Goal: Task Accomplishment & Management: Use online tool/utility

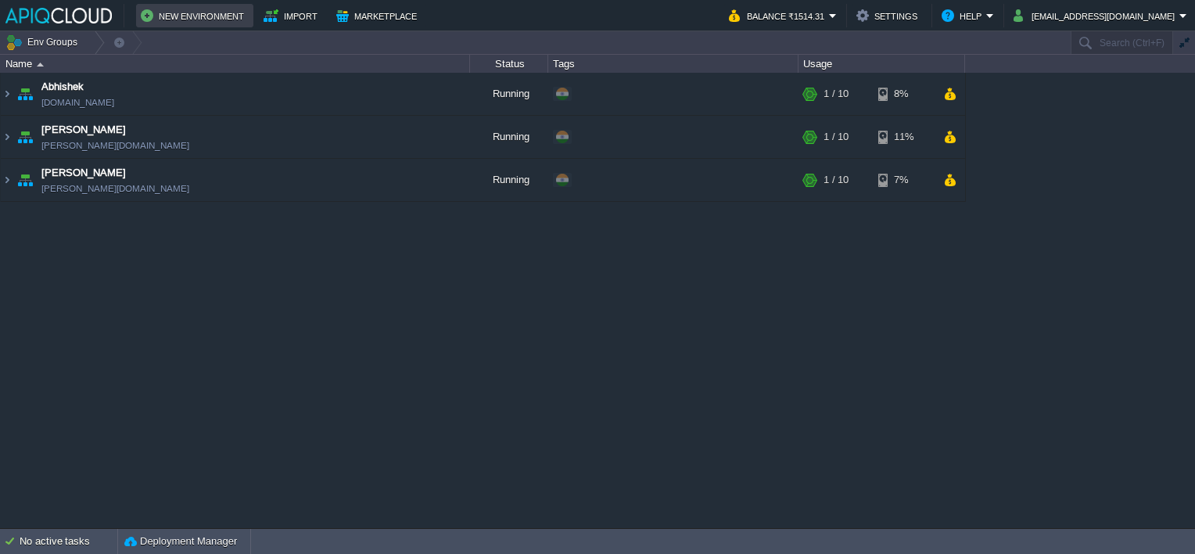
click at [178, 16] on button "New Environment" at bounding box center [195, 15] width 108 height 19
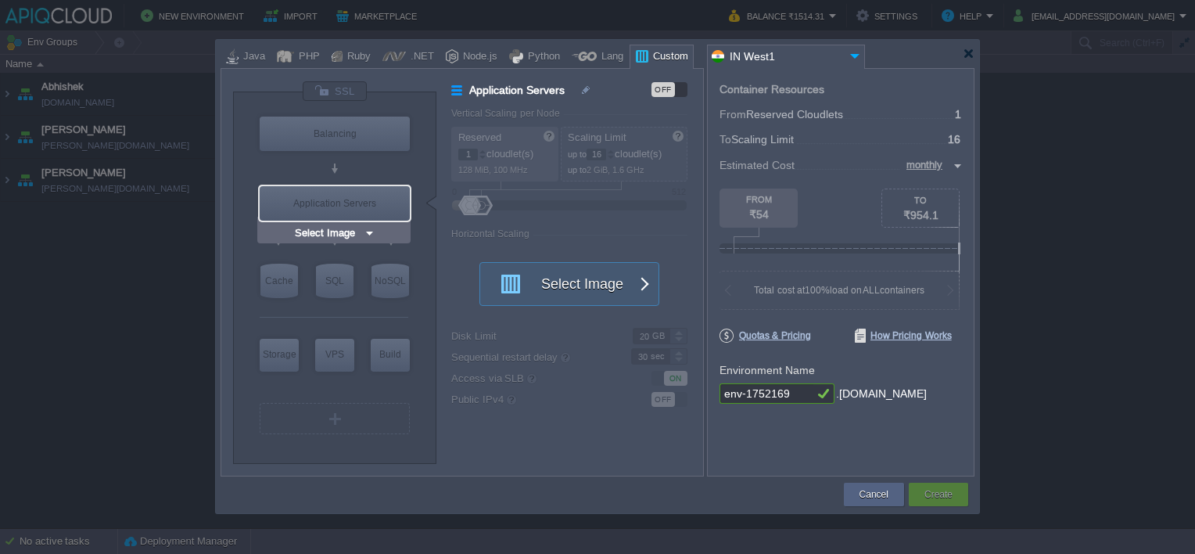
type input "NGINX 1.28.0"
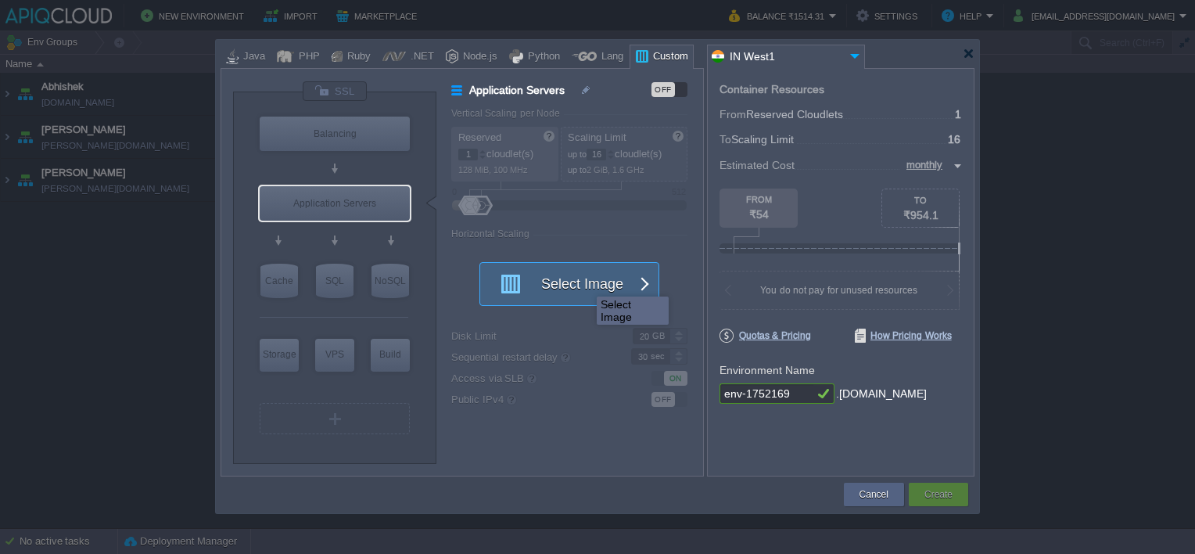
click at [585, 282] on button "Select Image" at bounding box center [560, 284] width 141 height 42
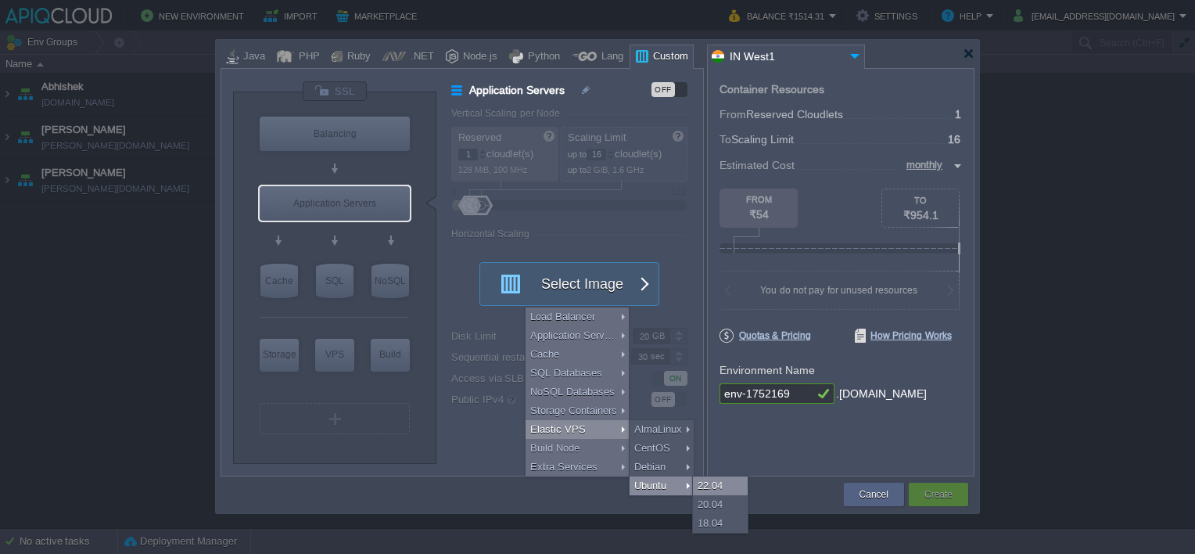
click at [725, 486] on div "22.04" at bounding box center [720, 485] width 55 height 19
type input "Elastic VPS"
type input "4"
type input "Ubuntu 22.04"
type input "22.04"
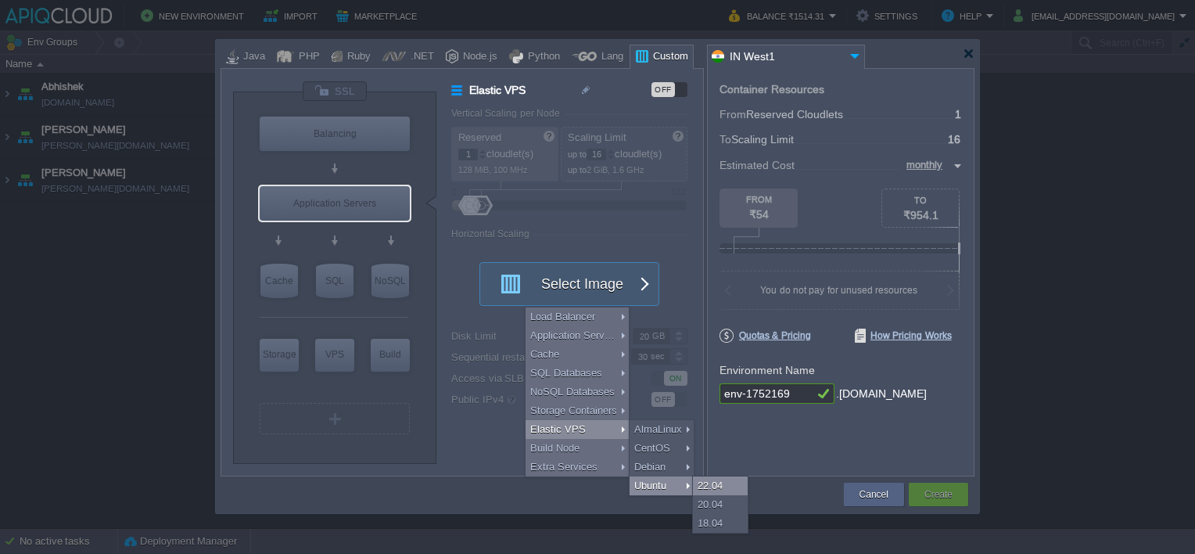
type input "Stateful"
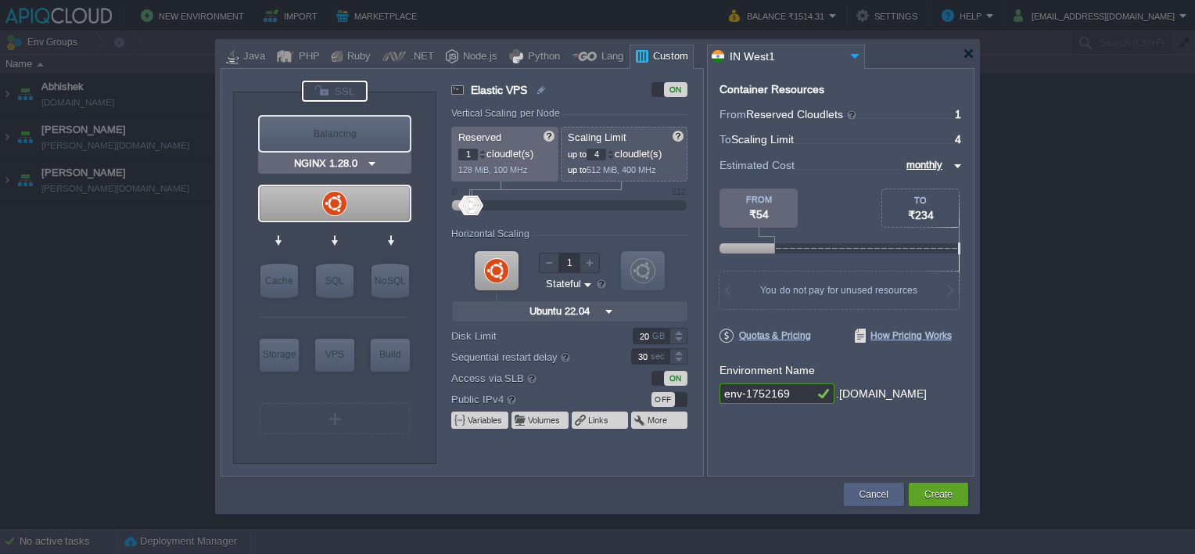
click at [338, 95] on div at bounding box center [335, 91] width 66 height 21
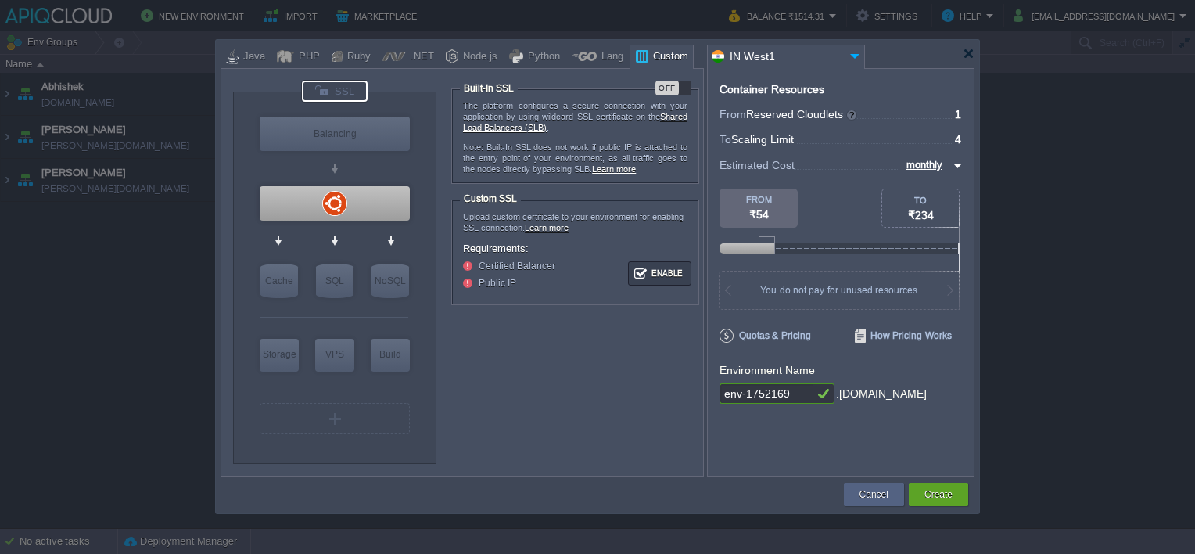
click at [668, 88] on div "OFF" at bounding box center [667, 88] width 23 height 15
type input "Ubuntu 22.04"
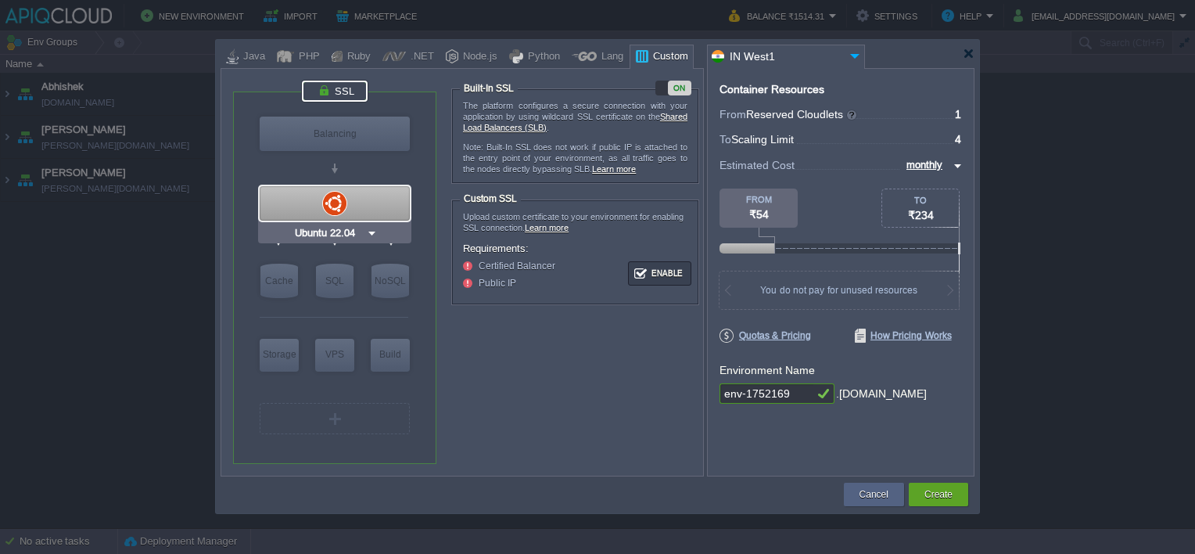
click at [342, 205] on div at bounding box center [335, 203] width 150 height 34
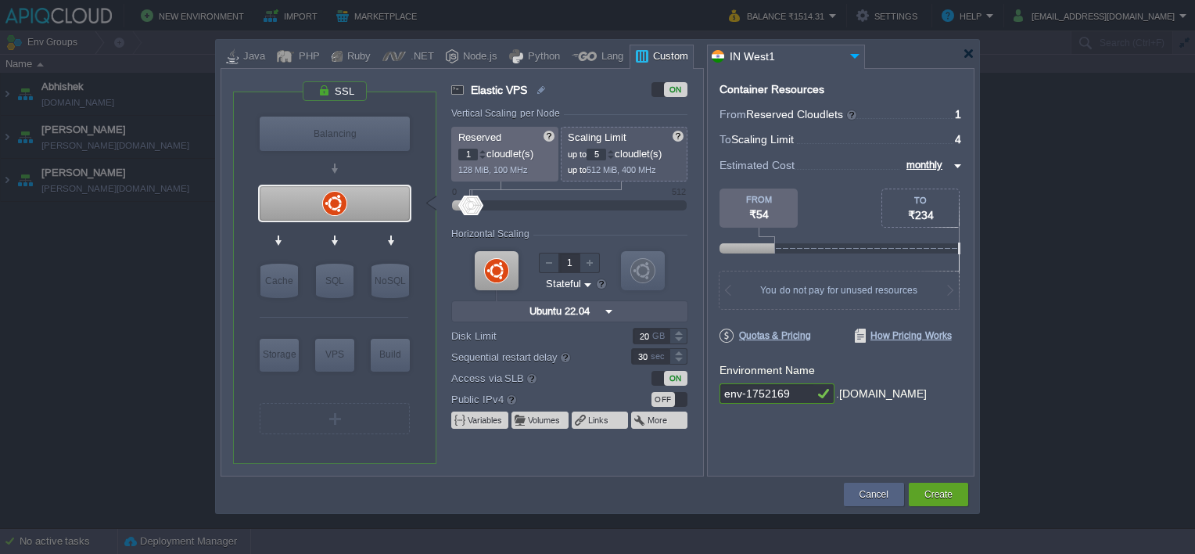
click at [612, 149] on div at bounding box center [611, 151] width 8 height 5
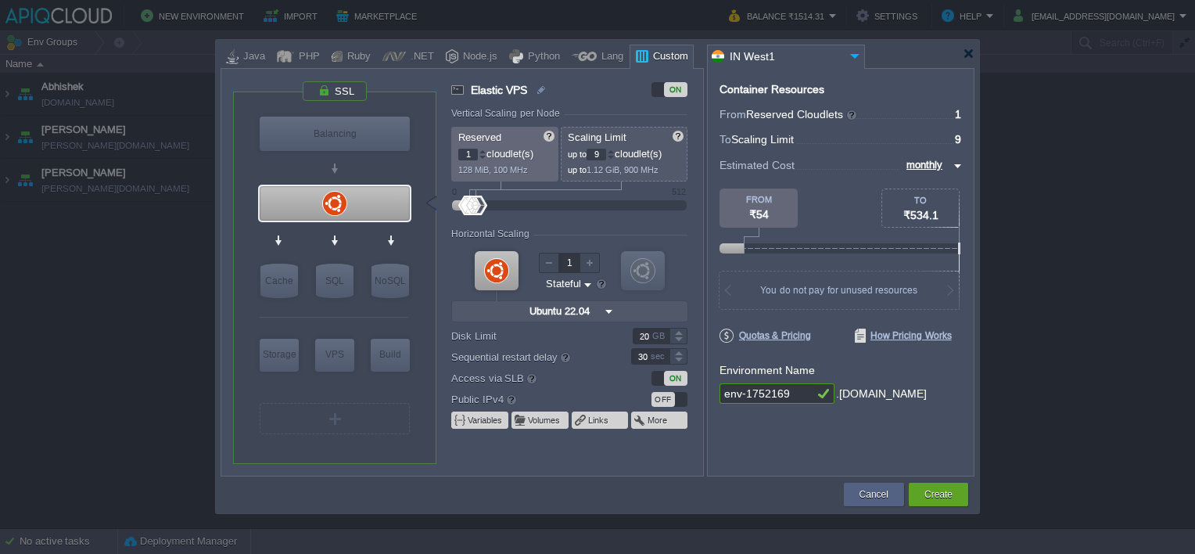
type input "10"
click at [612, 149] on div at bounding box center [611, 151] width 8 height 5
click at [484, 149] on div at bounding box center [483, 151] width 8 height 5
type input "4"
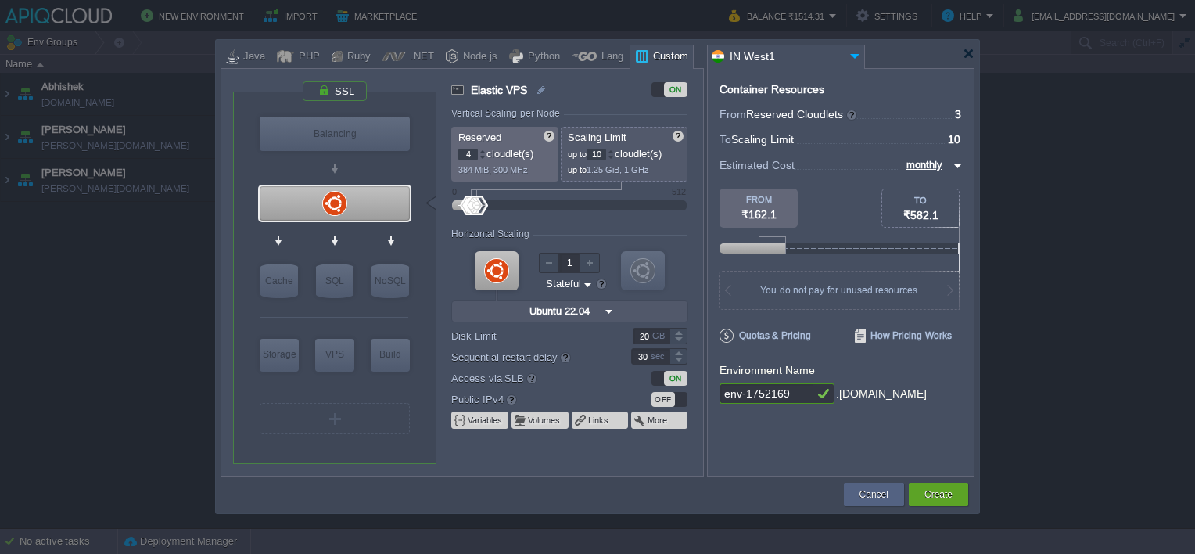
click at [484, 149] on div at bounding box center [483, 151] width 8 height 5
click at [656, 396] on div "OFF" at bounding box center [663, 399] width 23 height 15
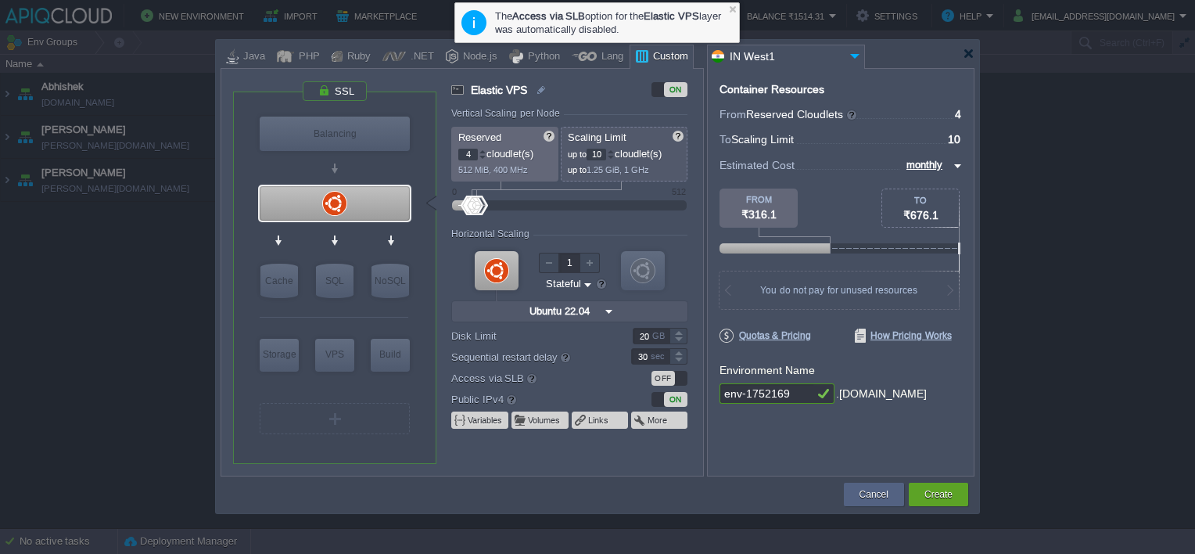
drag, startPoint x: 791, startPoint y: 391, endPoint x: 644, endPoint y: 390, distance: 147.1
click at [644, 390] on div "VM Balancing VM VPS VM Cache VM SQL VM NoSQL VM Storage VM VPS VM Build VM Ubun…" at bounding box center [598, 272] width 754 height 408
type input "PARAGMHAISKAR"
click at [930, 494] on button "Create" at bounding box center [939, 495] width 28 height 16
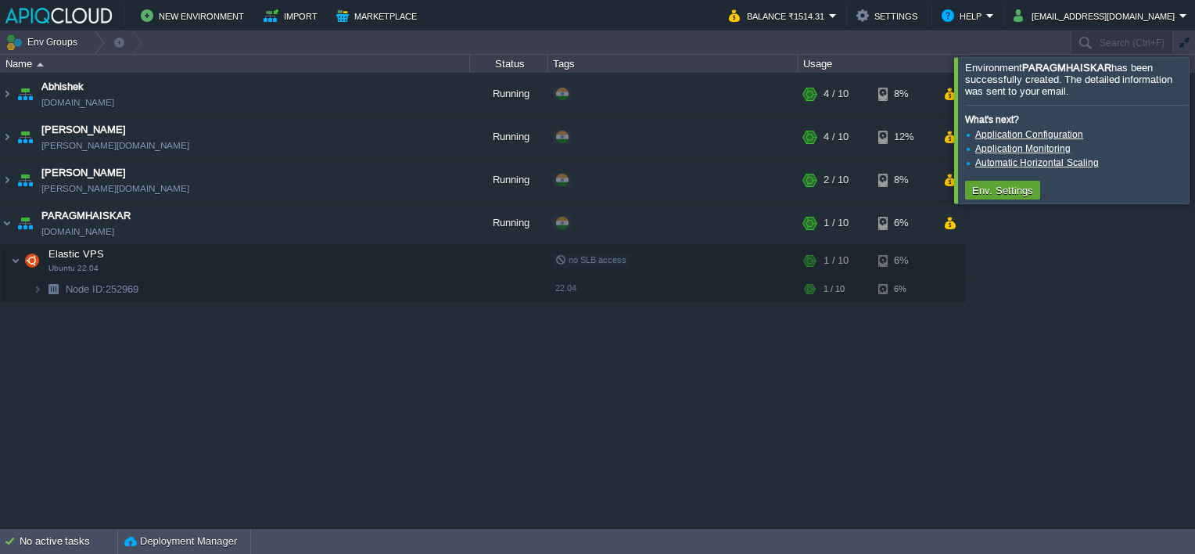
click at [1194, 125] on div at bounding box center [1214, 129] width 0 height 145
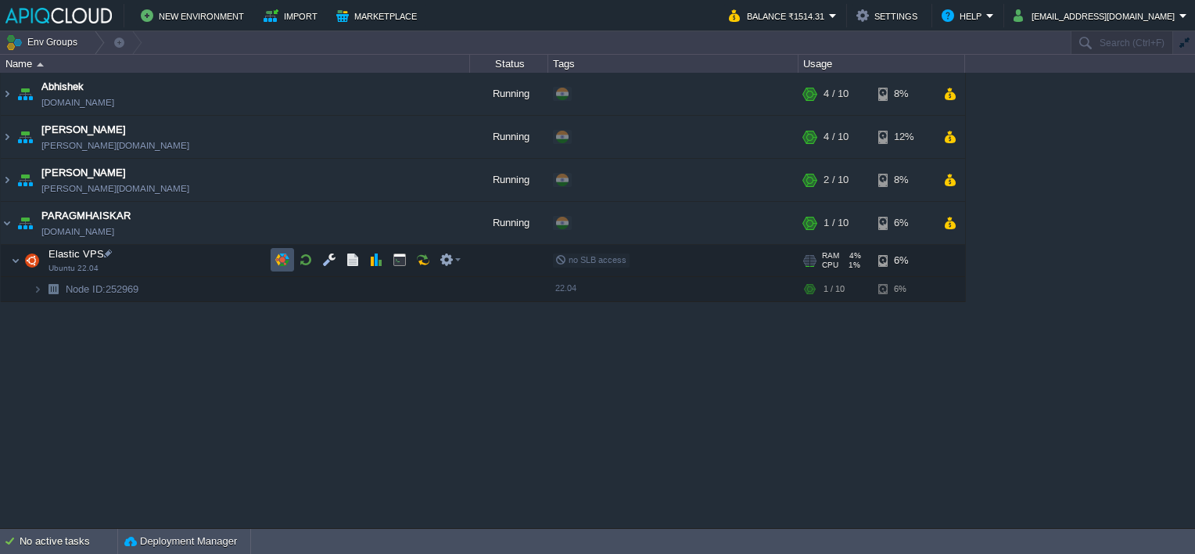
click at [278, 257] on button "button" at bounding box center [282, 260] width 14 height 14
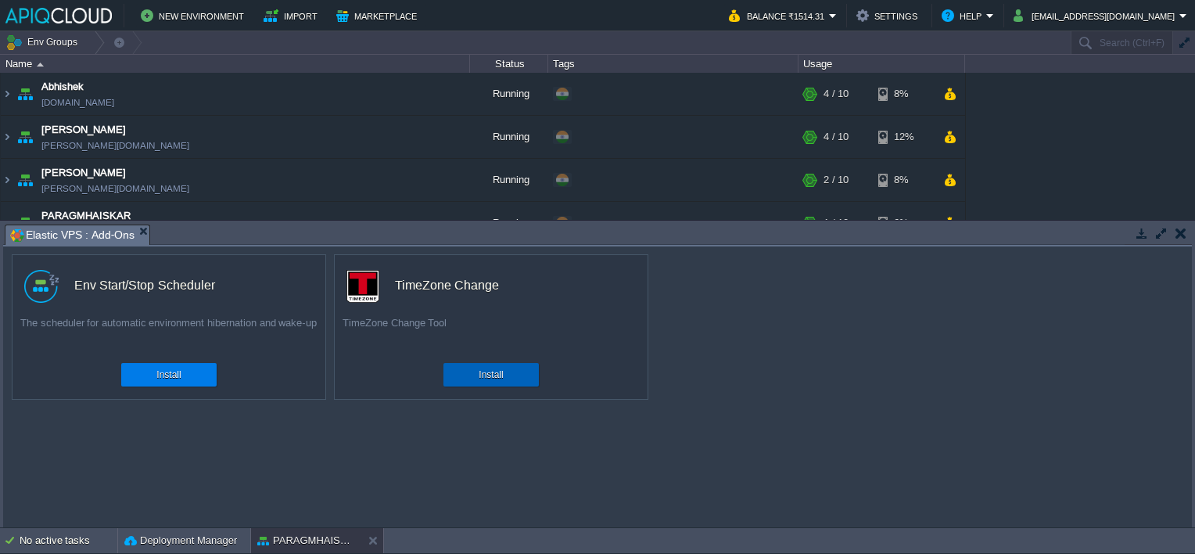
click at [507, 372] on div "Install" at bounding box center [491, 374] width 72 height 23
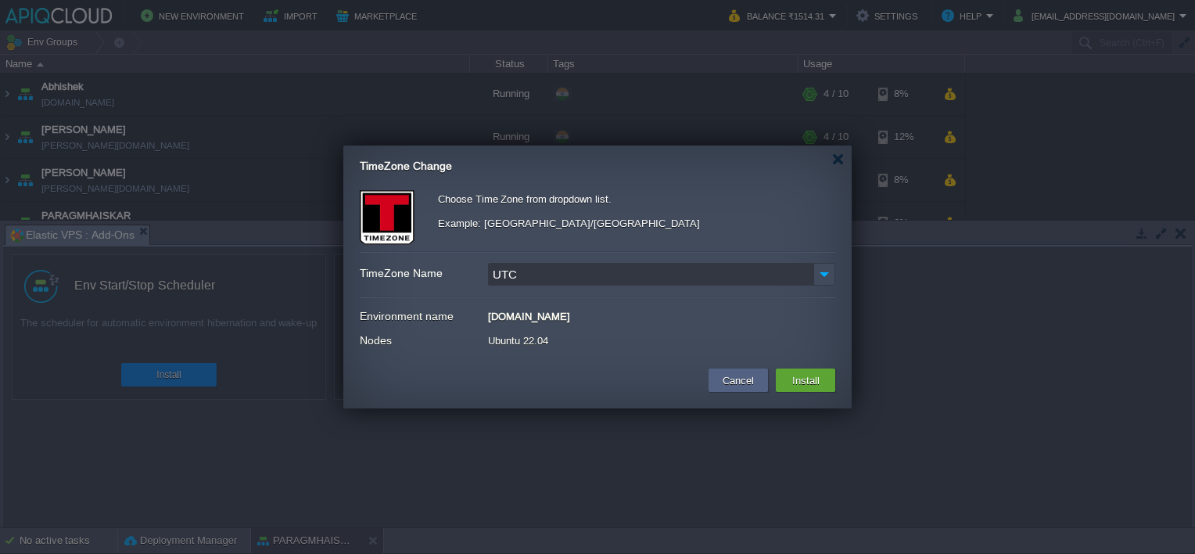
click at [607, 277] on input "UTC" at bounding box center [650, 274] width 325 height 23
drag, startPoint x: 604, startPoint y: 275, endPoint x: 418, endPoint y: 282, distance: 185.5
click at [418, 282] on div "TimeZone Name UTC" at bounding box center [598, 274] width 476 height 23
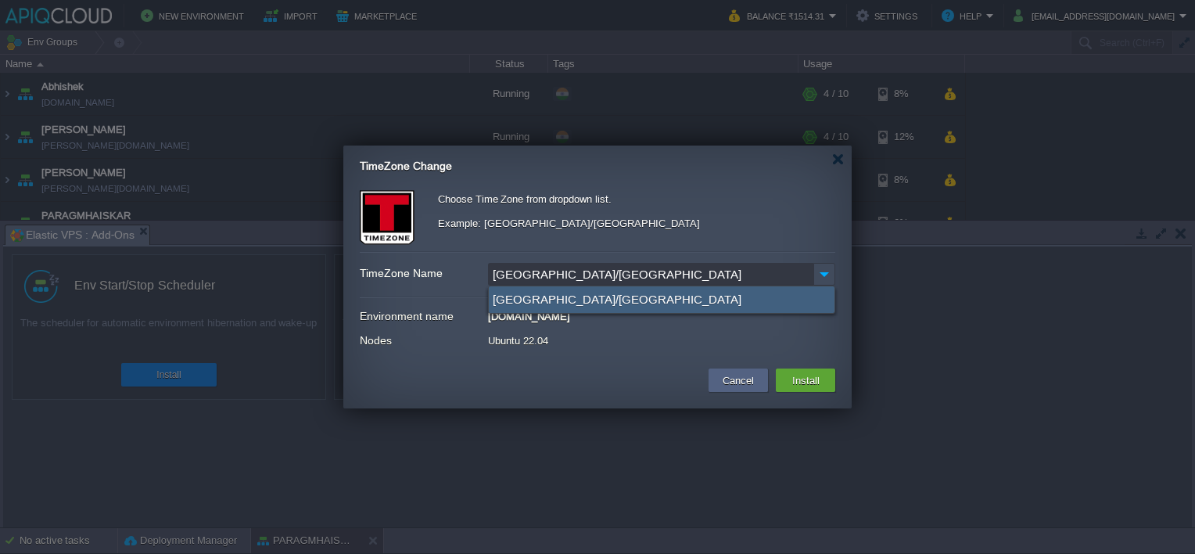
type input "[GEOGRAPHIC_DATA]/[GEOGRAPHIC_DATA]"
click at [524, 296] on div "[GEOGRAPHIC_DATA]/[GEOGRAPHIC_DATA]" at bounding box center [662, 299] width 346 height 27
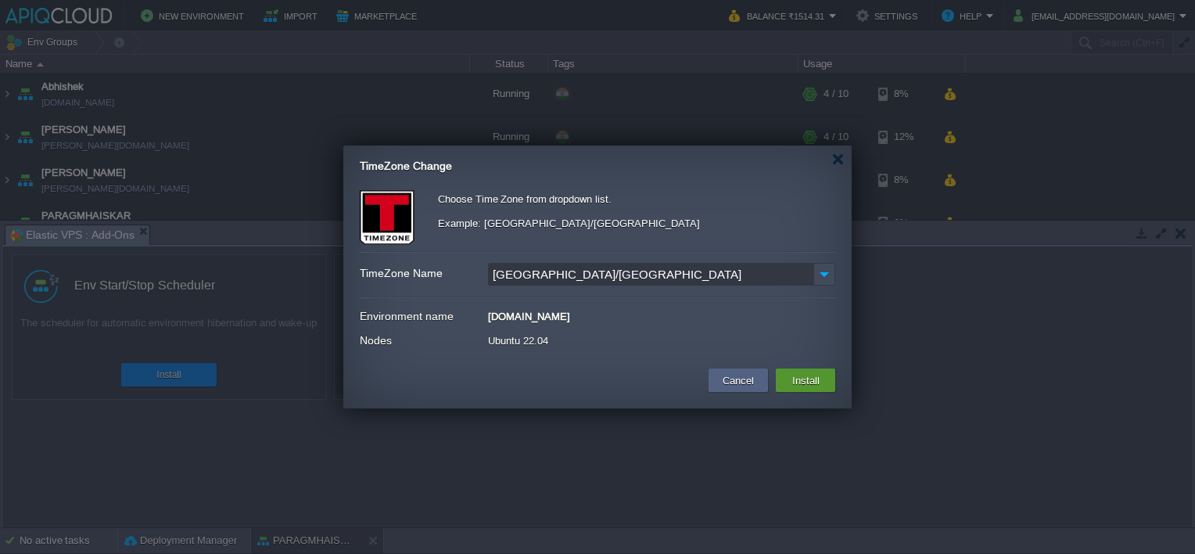
click at [803, 381] on button "Install" at bounding box center [806, 380] width 37 height 19
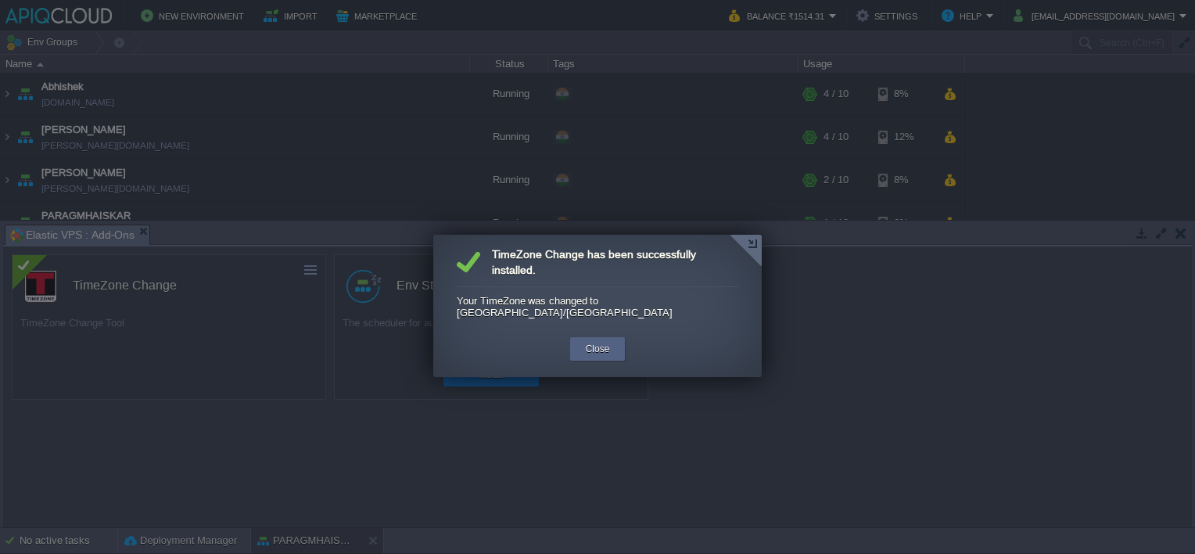
click at [1033, 228] on div at bounding box center [597, 277] width 1195 height 554
drag, startPoint x: 612, startPoint y: 331, endPoint x: 598, endPoint y: 346, distance: 21.0
click at [612, 337] on div "Close" at bounding box center [598, 348] width 32 height 23
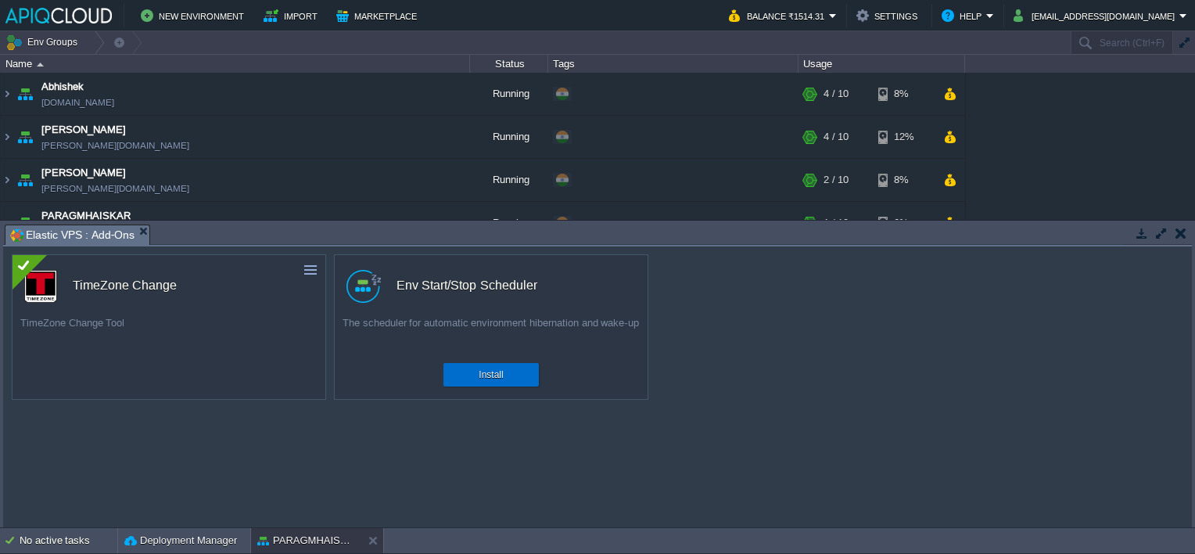
click at [469, 371] on div "Install" at bounding box center [491, 374] width 72 height 23
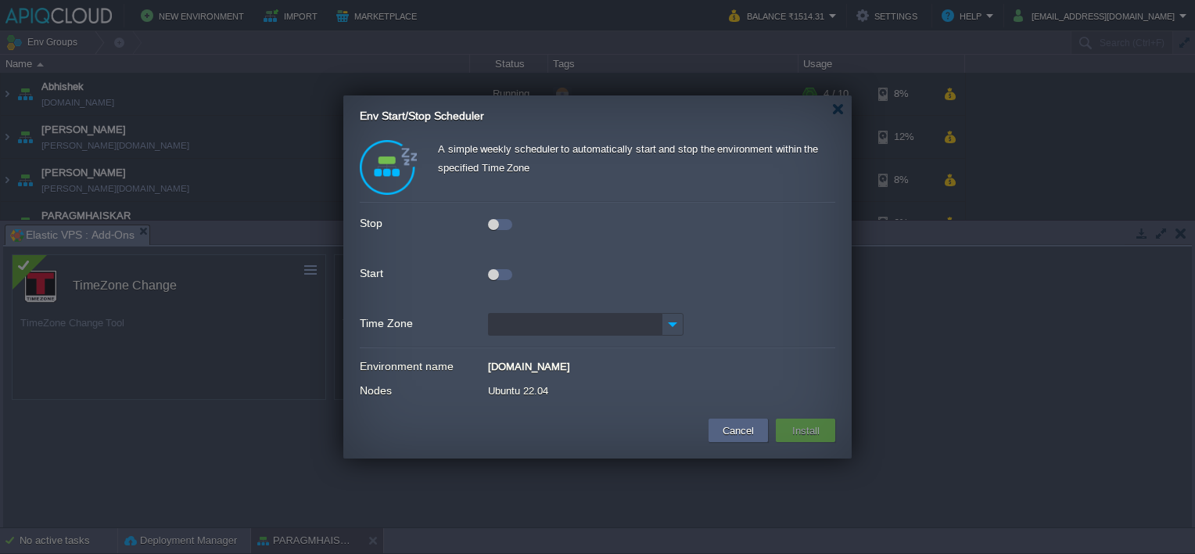
click at [493, 223] on div at bounding box center [493, 224] width 11 height 11
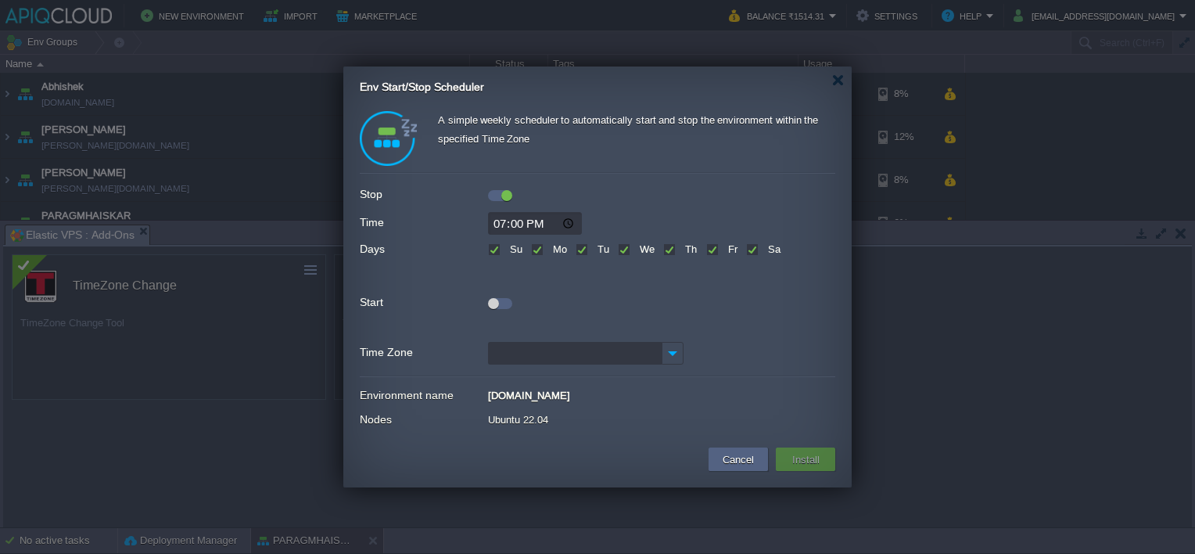
click at [494, 222] on input "19:00" at bounding box center [535, 223] width 94 height 23
type input "15:30"
click at [506, 248] on label "Su" at bounding box center [514, 249] width 16 height 12
click at [491, 248] on input "Su" at bounding box center [493, 251] width 10 height 10
checkbox input "false"
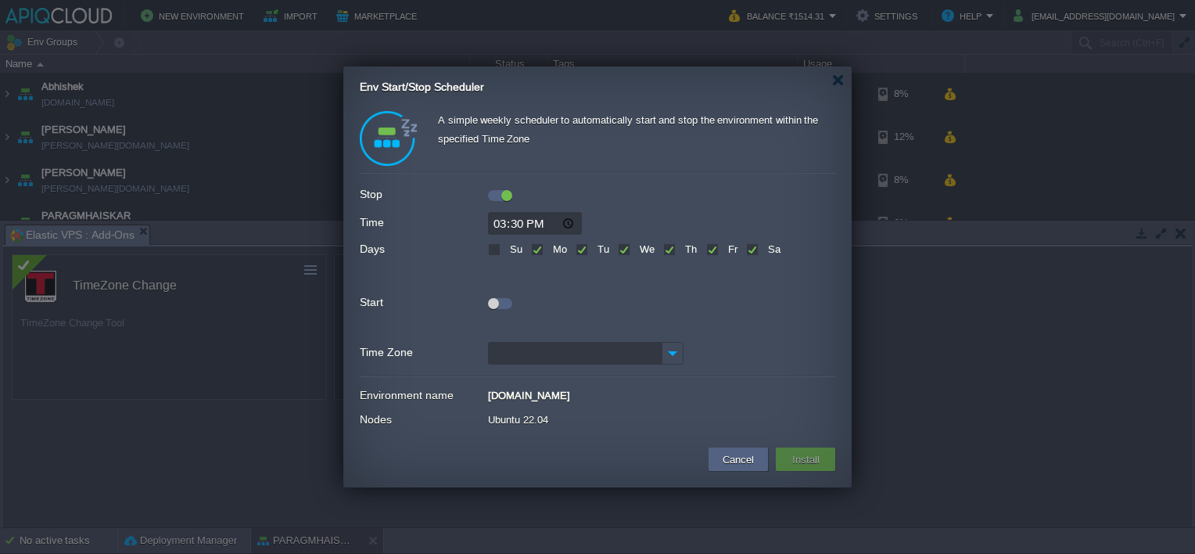
click at [764, 250] on label "Sa" at bounding box center [772, 249] width 16 height 12
click at [751, 250] on input "Sa" at bounding box center [751, 251] width 10 height 10
checkbox input "false"
click at [494, 300] on div at bounding box center [493, 303] width 11 height 11
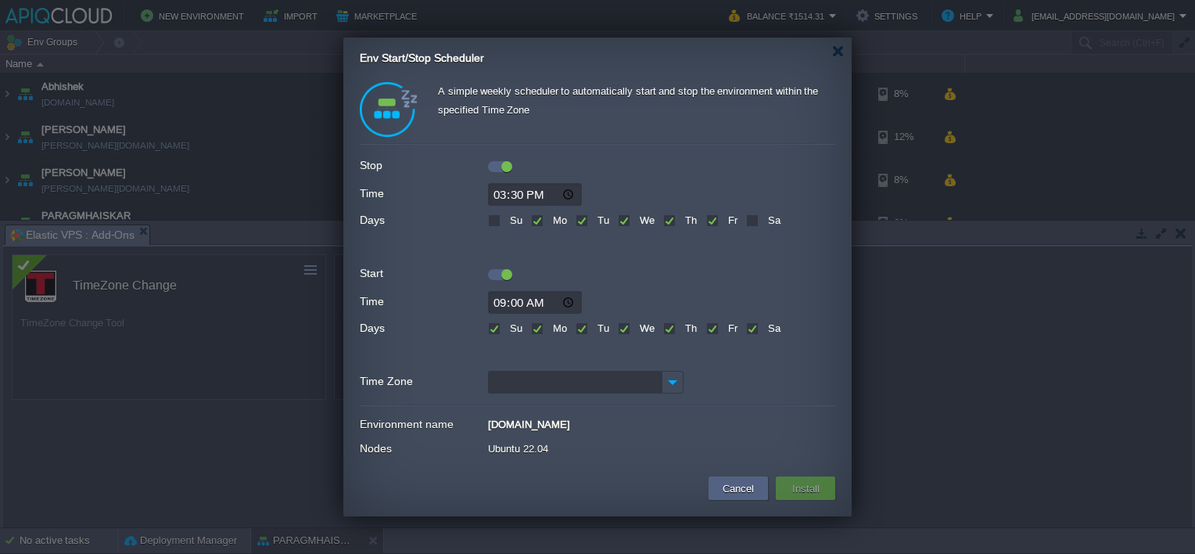
click at [506, 322] on label "Su" at bounding box center [514, 328] width 16 height 12
click at [497, 325] on input "Su" at bounding box center [493, 330] width 10 height 10
checkbox input "false"
click at [758, 327] on div "Sa" at bounding box center [763, 327] width 34 height 18
click at [764, 327] on label "Sa" at bounding box center [772, 328] width 16 height 12
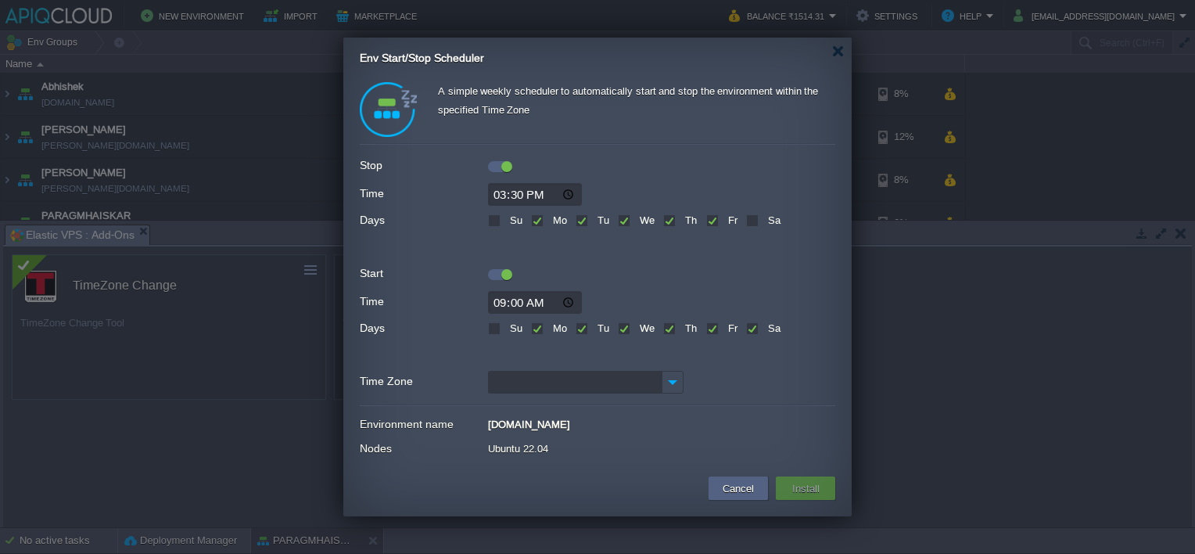
click at [753, 327] on input "Sa" at bounding box center [751, 330] width 10 height 10
checkbox input "false"
click at [673, 382] on img at bounding box center [673, 382] width 22 height 23
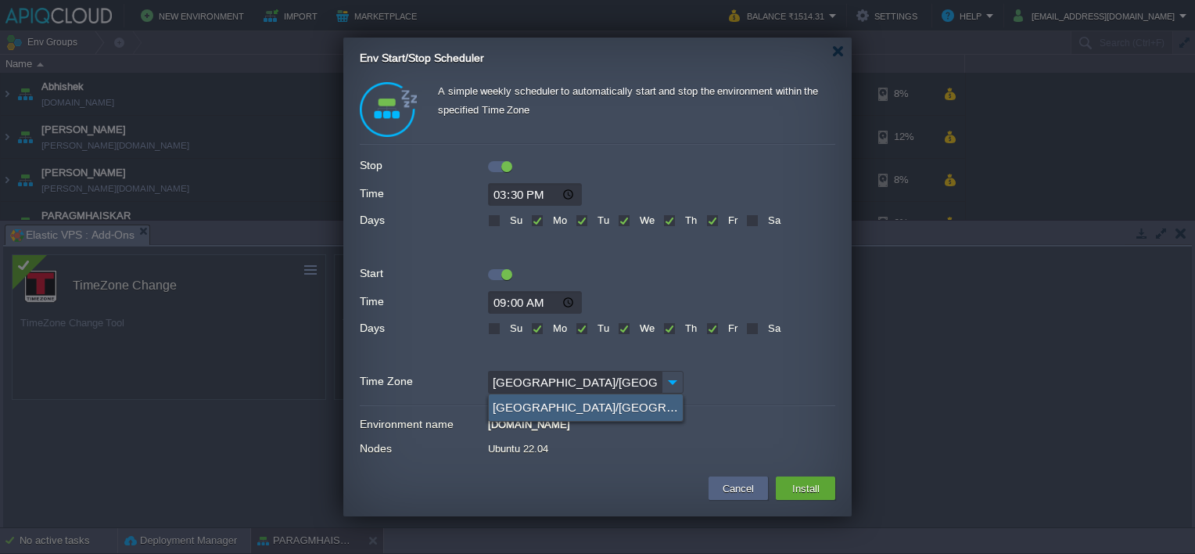
type input "[GEOGRAPHIC_DATA]/[GEOGRAPHIC_DATA] (GMT+05:30)"
click at [526, 409] on div "[GEOGRAPHIC_DATA]/[GEOGRAPHIC_DATA] (GMT+05:30)" at bounding box center [586, 407] width 194 height 27
click at [797, 485] on button "Install" at bounding box center [806, 488] width 37 height 19
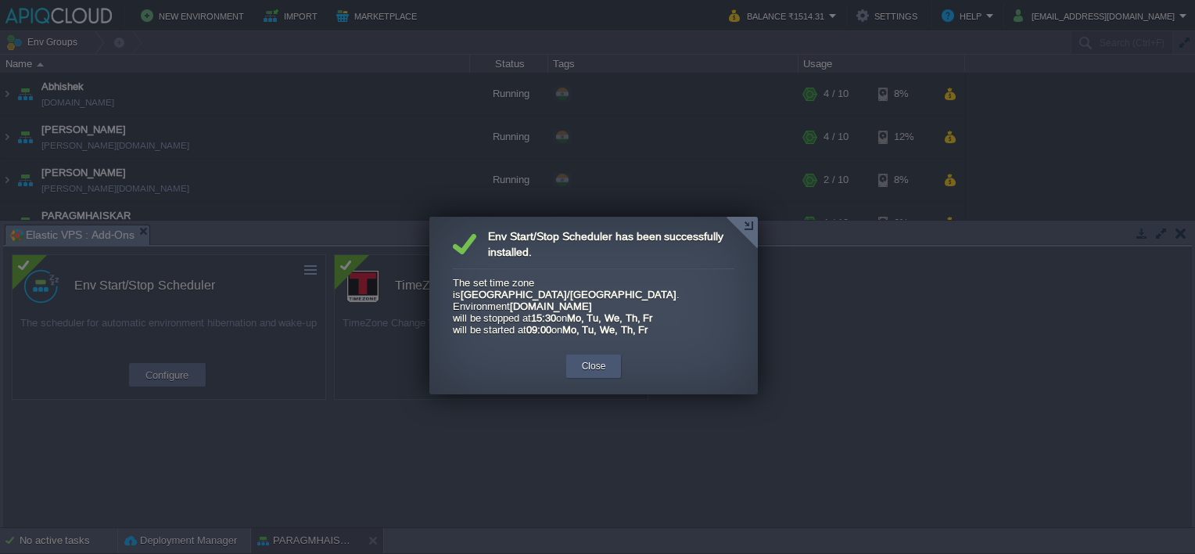
click at [594, 359] on button "Close" at bounding box center [594, 366] width 24 height 16
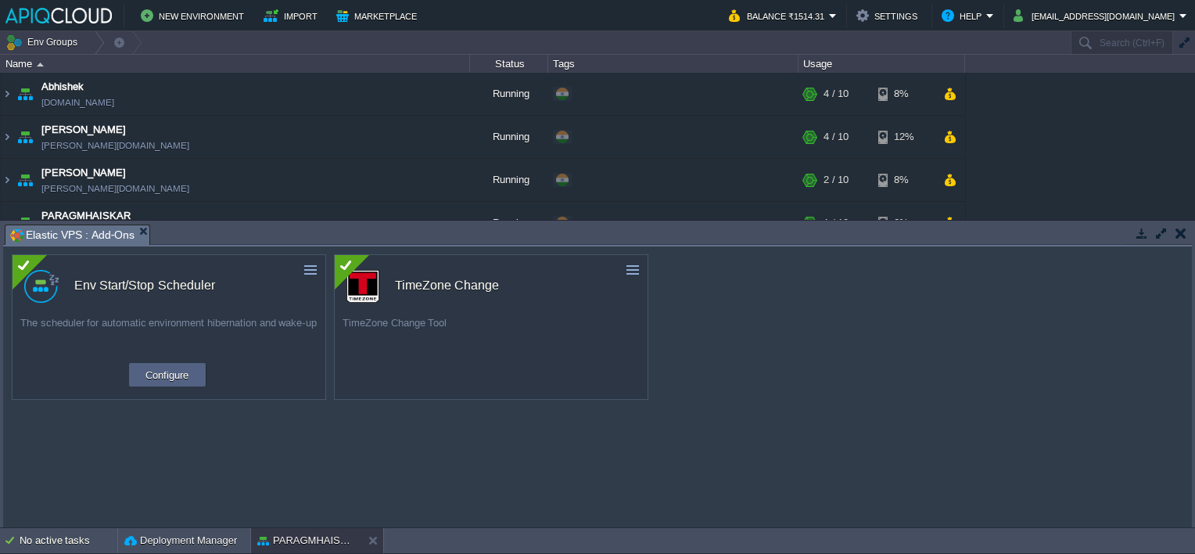
click at [1179, 232] on button "button" at bounding box center [1181, 233] width 11 height 14
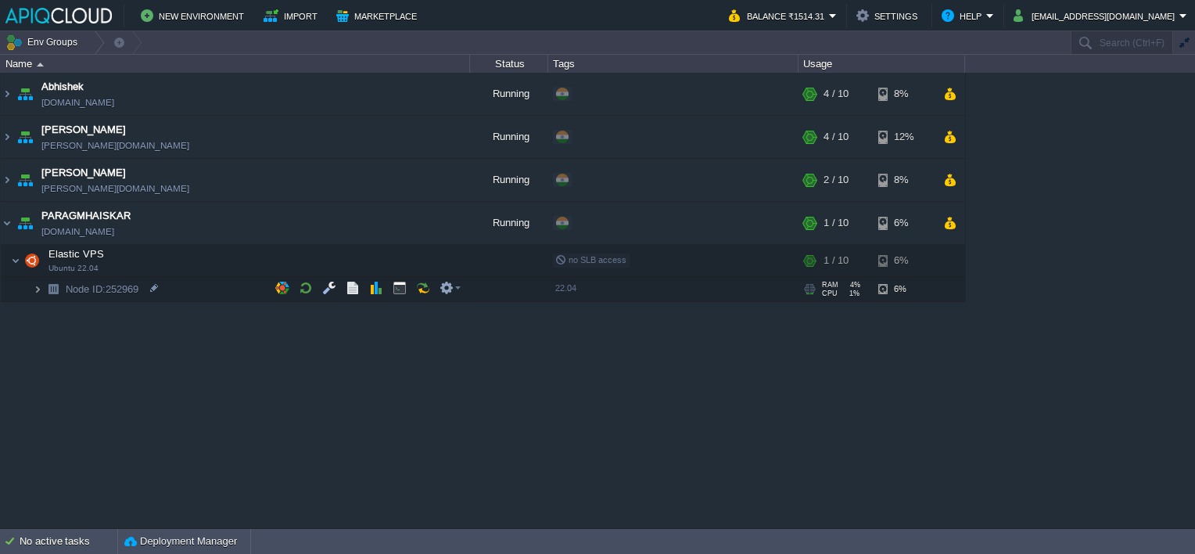
click at [41, 285] on img at bounding box center [37, 289] width 9 height 24
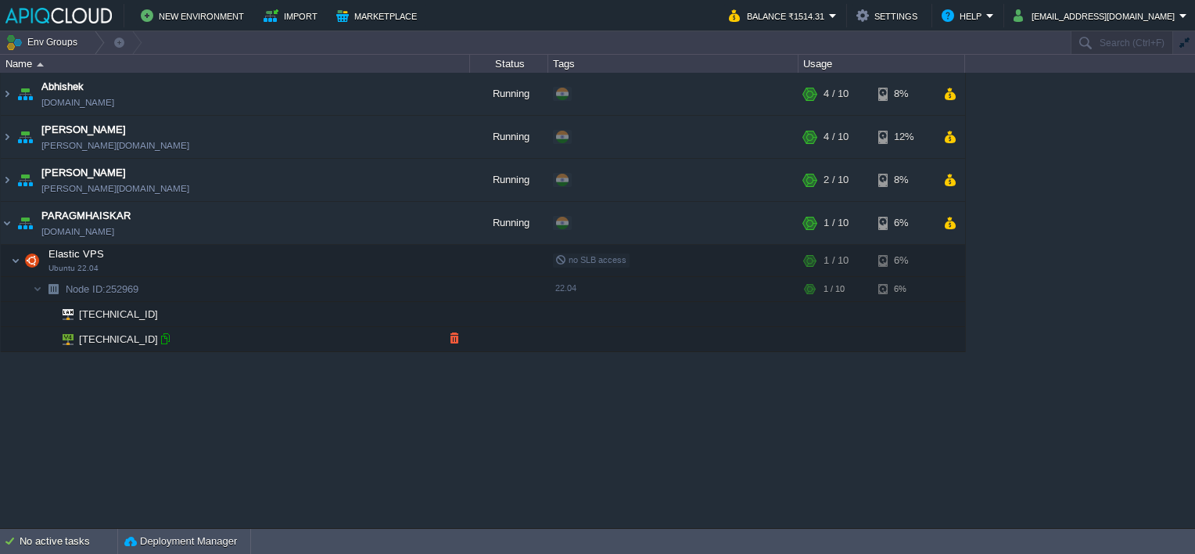
click at [166, 339] on div at bounding box center [165, 339] width 14 height 14
click at [395, 260] on button "button" at bounding box center [400, 260] width 14 height 14
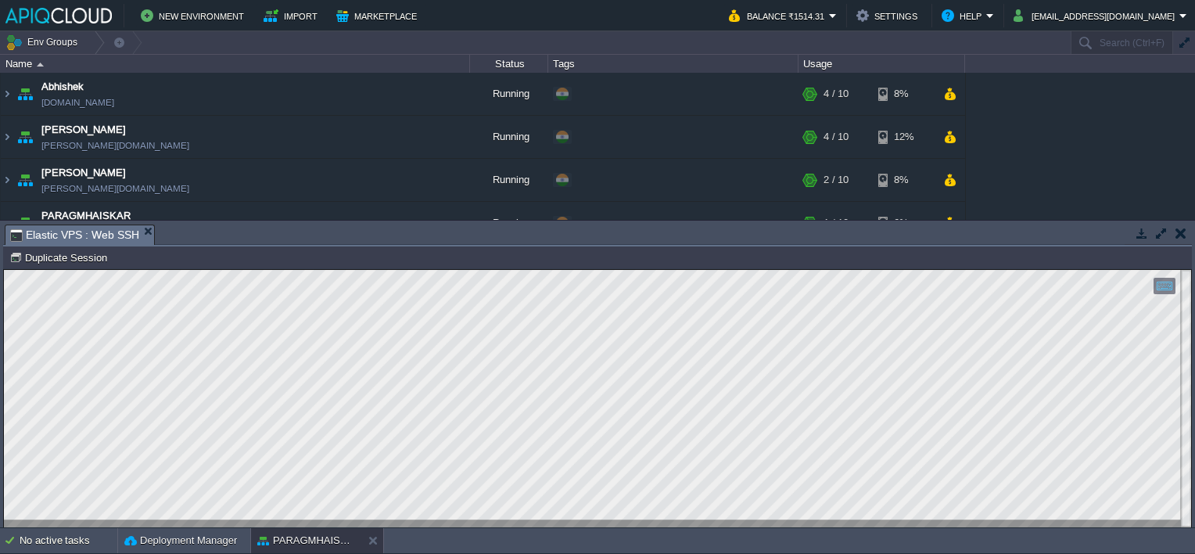
click at [1180, 235] on button "button" at bounding box center [1181, 233] width 11 height 14
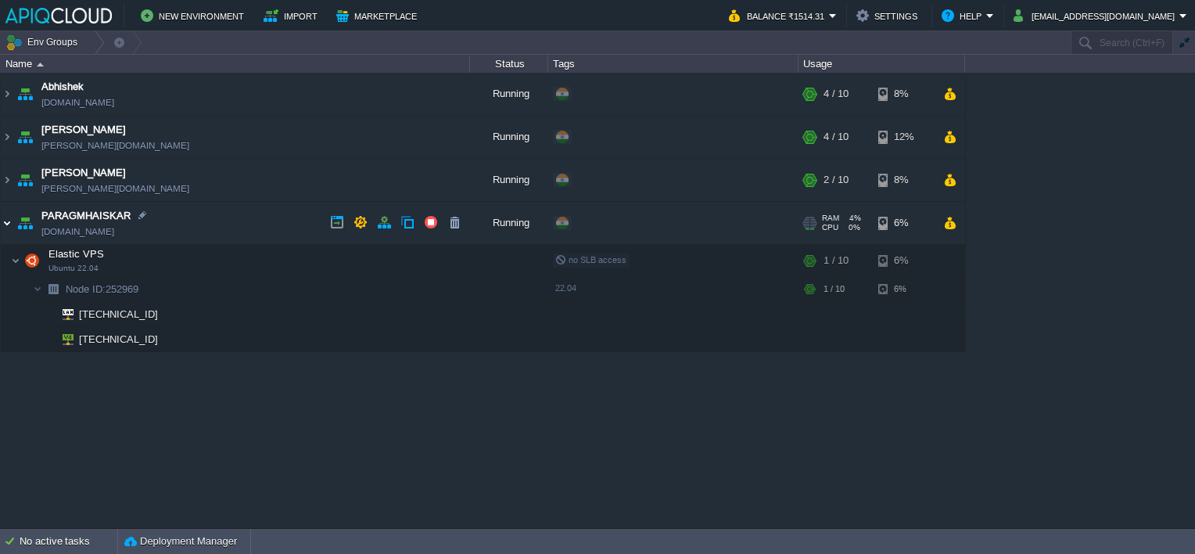
click at [7, 221] on img at bounding box center [7, 223] width 13 height 42
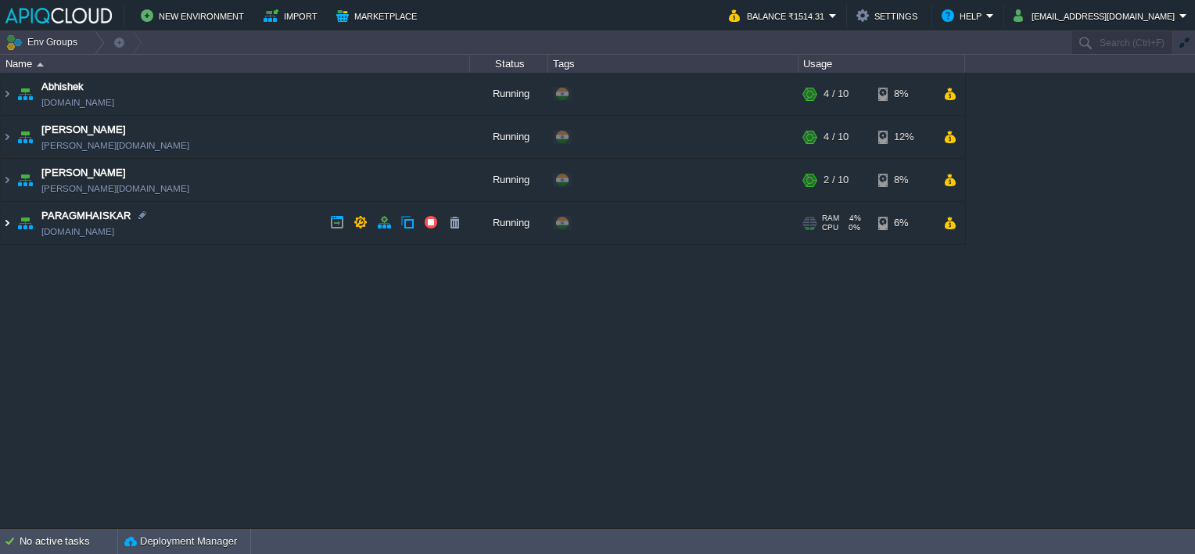
click at [6, 226] on img at bounding box center [7, 223] width 13 height 42
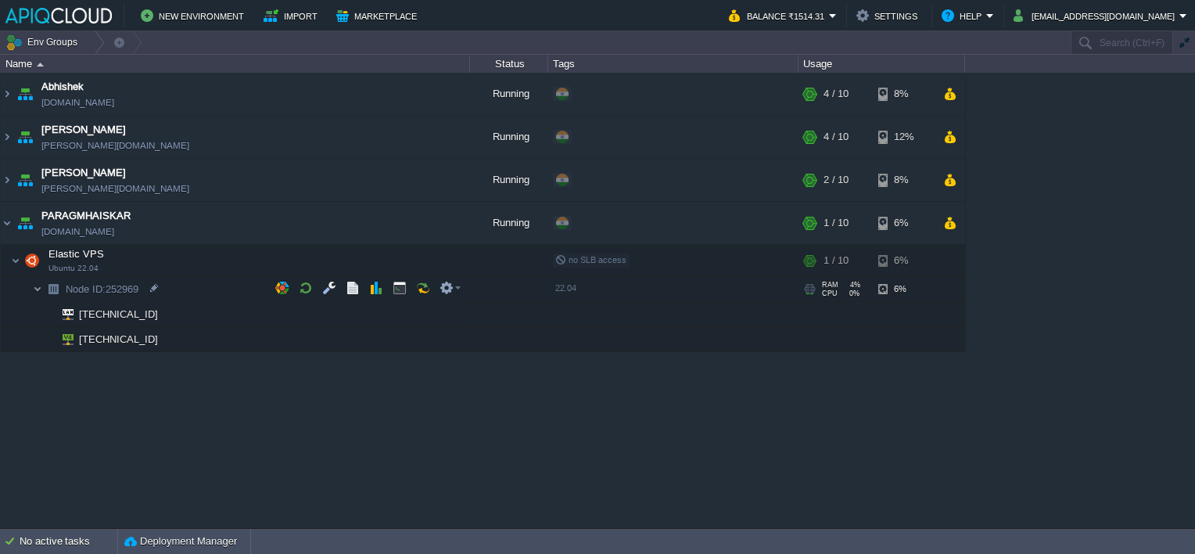
click at [36, 288] on img at bounding box center [37, 289] width 9 height 24
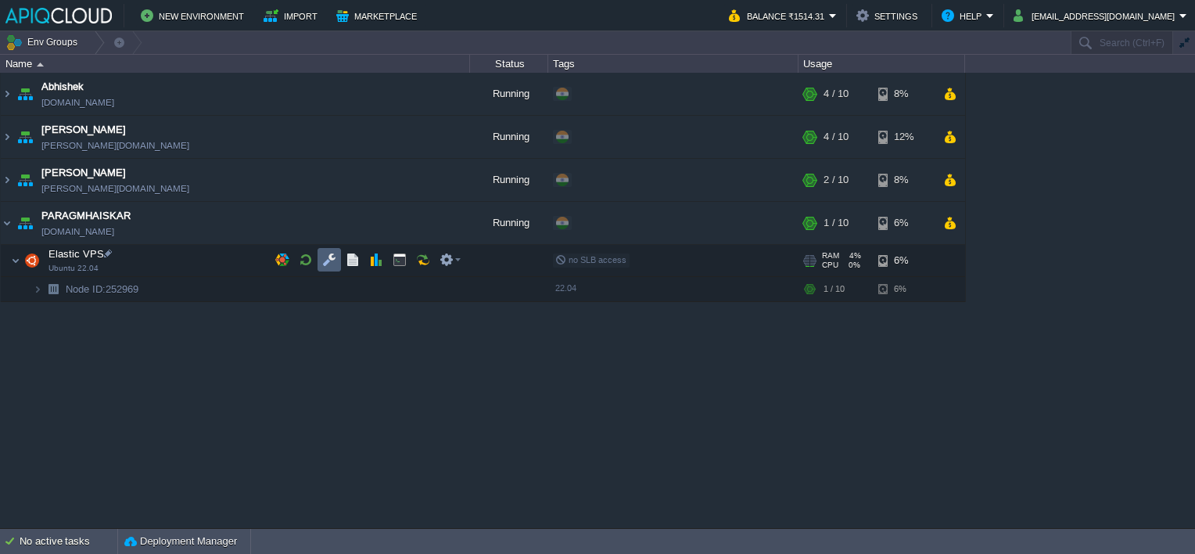
click at [332, 254] on button "button" at bounding box center [329, 260] width 14 height 14
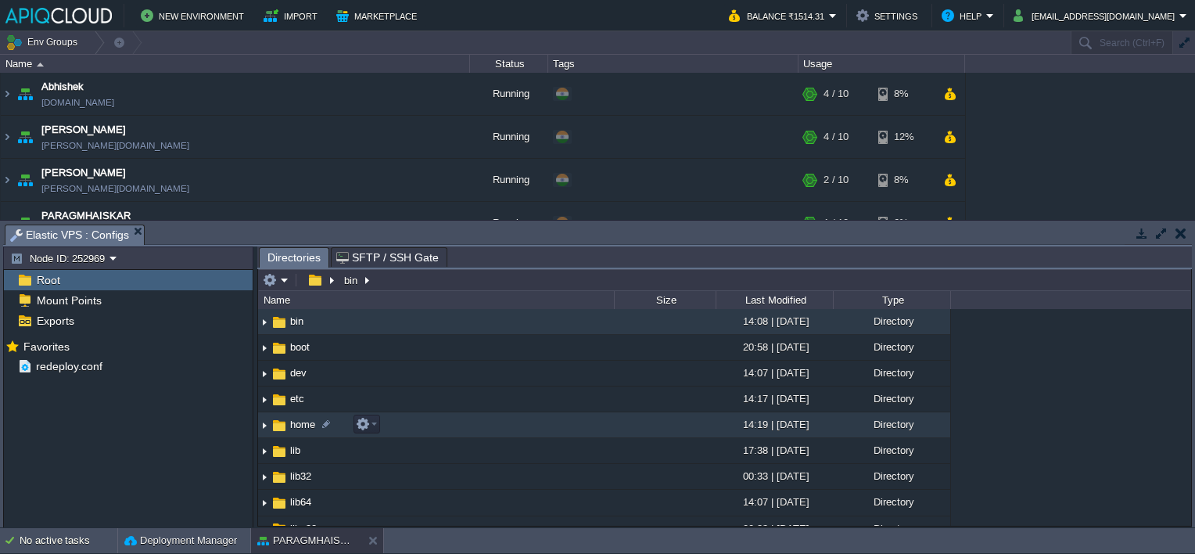
click at [264, 426] on img at bounding box center [264, 425] width 13 height 24
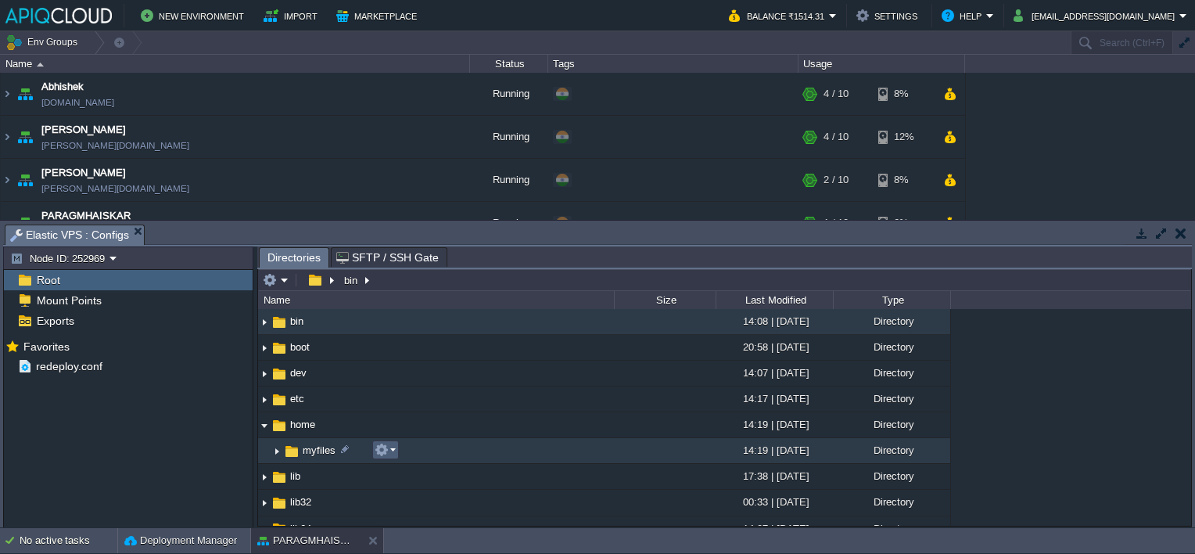
click at [395, 447] on td at bounding box center [385, 449] width 27 height 19
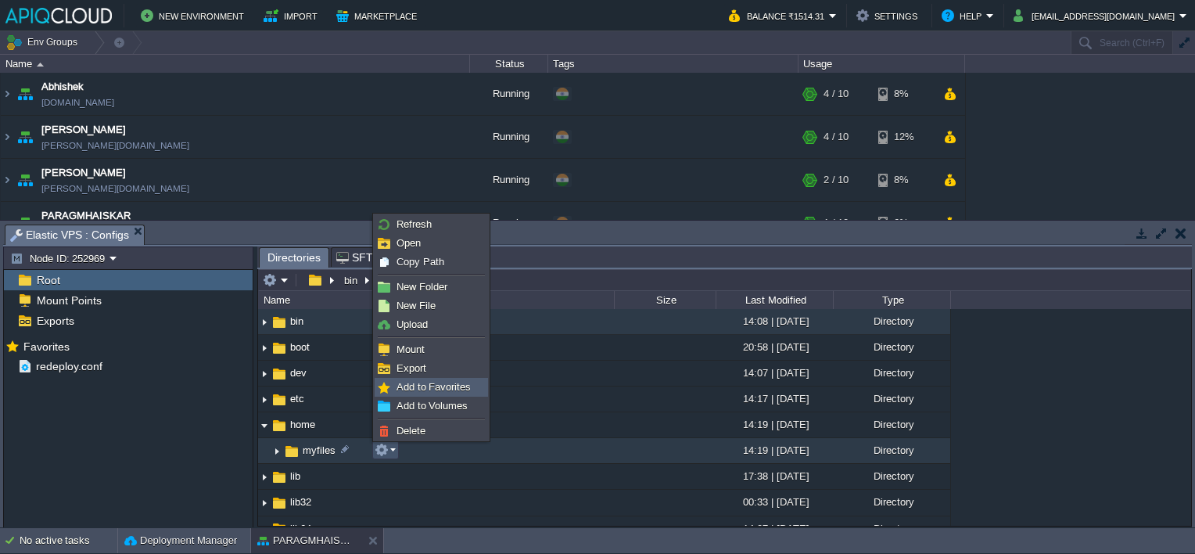
click at [447, 383] on span "Add to Favorites" at bounding box center [434, 387] width 74 height 12
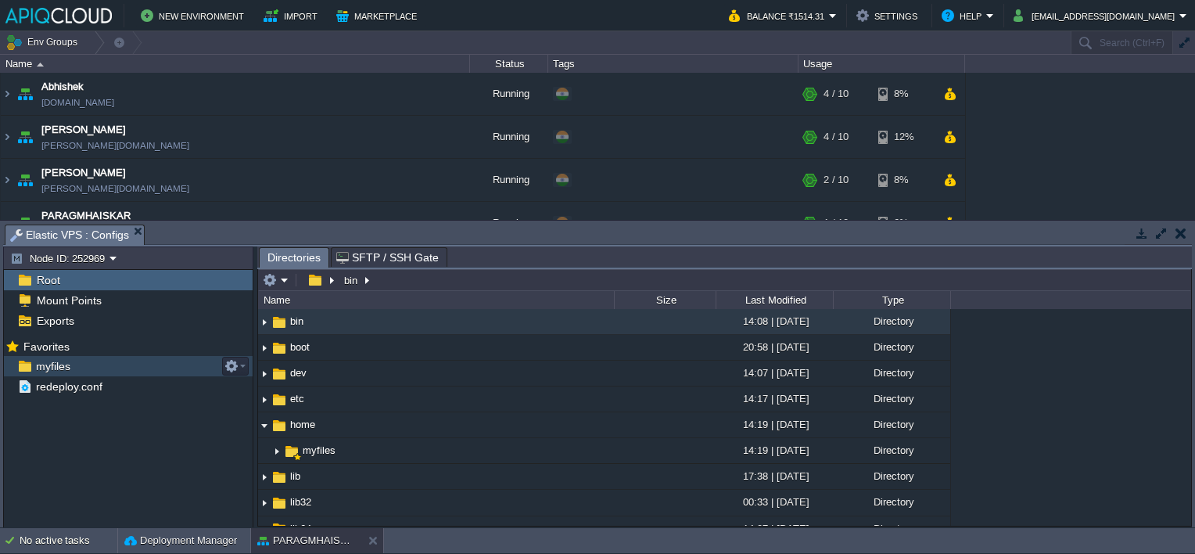
click at [56, 360] on span "myfiles" at bounding box center [53, 366] width 40 height 14
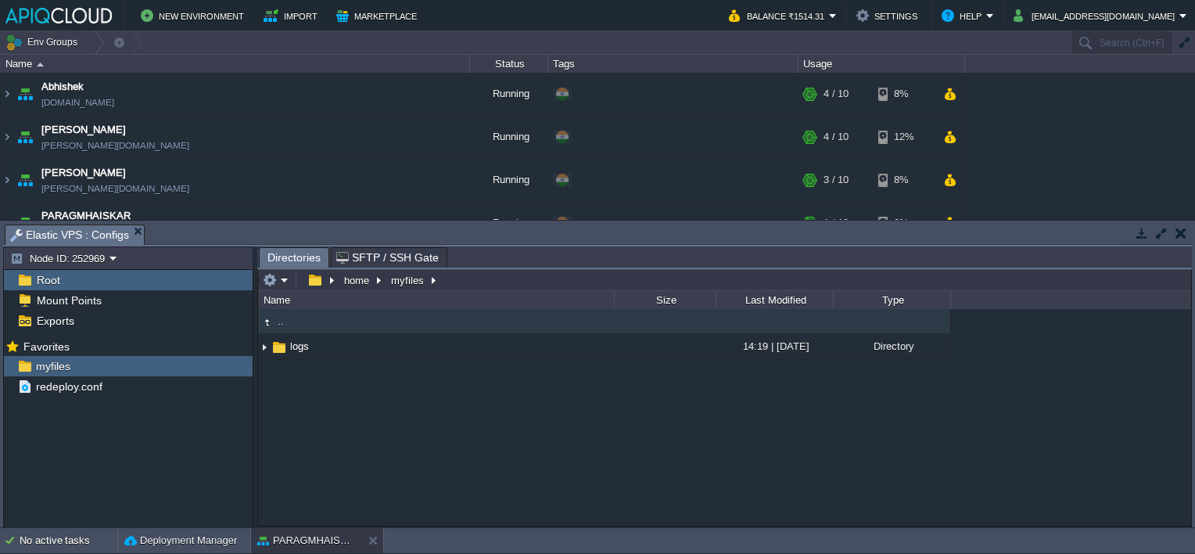
click at [1180, 230] on button "button" at bounding box center [1181, 233] width 11 height 14
